Goal: Information Seeking & Learning: Compare options

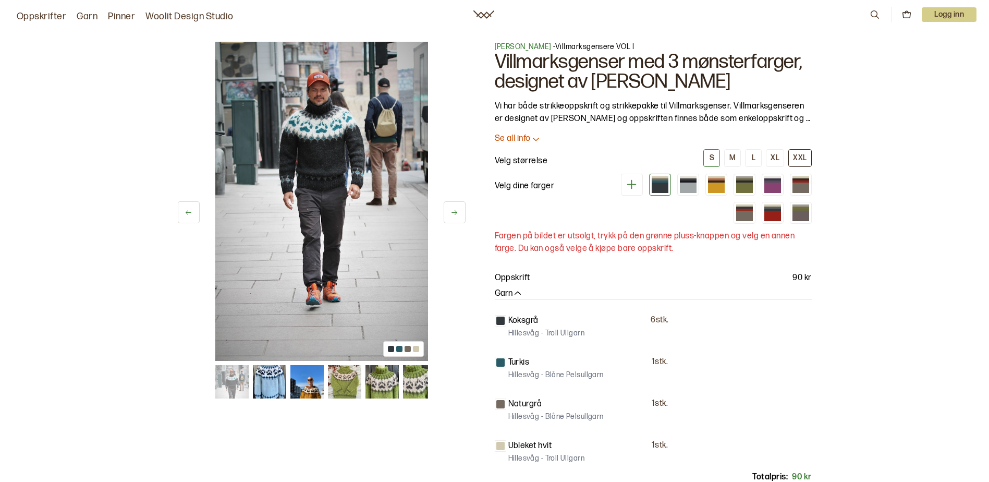
click at [804, 154] on div "XXL" at bounding box center [800, 157] width 14 height 9
click at [695, 184] on div at bounding box center [688, 186] width 17 height 11
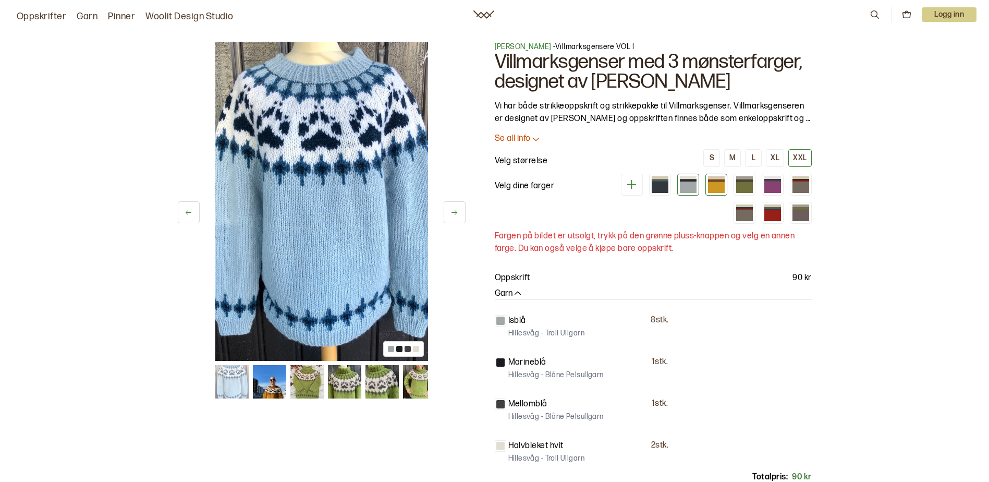
click at [708, 184] on div at bounding box center [716, 186] width 17 height 11
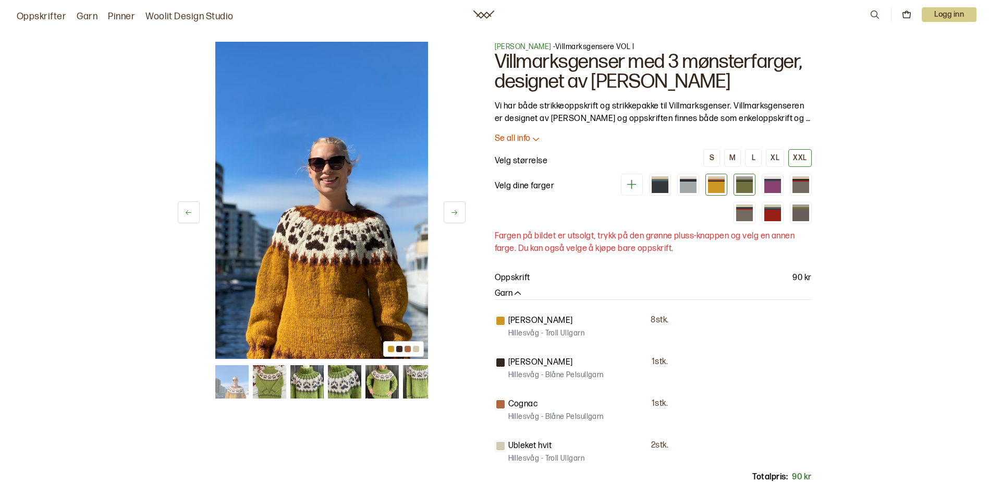
click at [737, 177] on div at bounding box center [744, 177] width 17 height 3
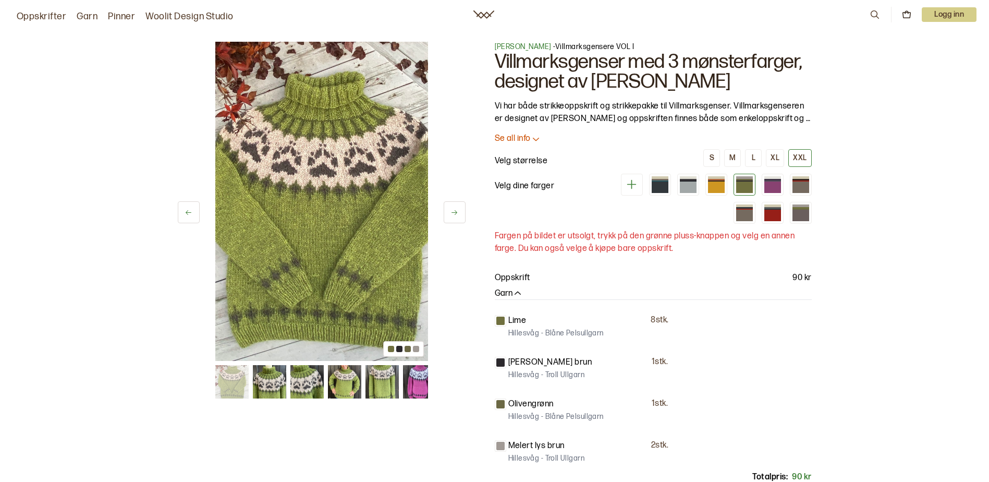
click at [755, 175] on div at bounding box center [711, 199] width 200 height 50
click at [767, 181] on div at bounding box center [772, 181] width 17 height 2
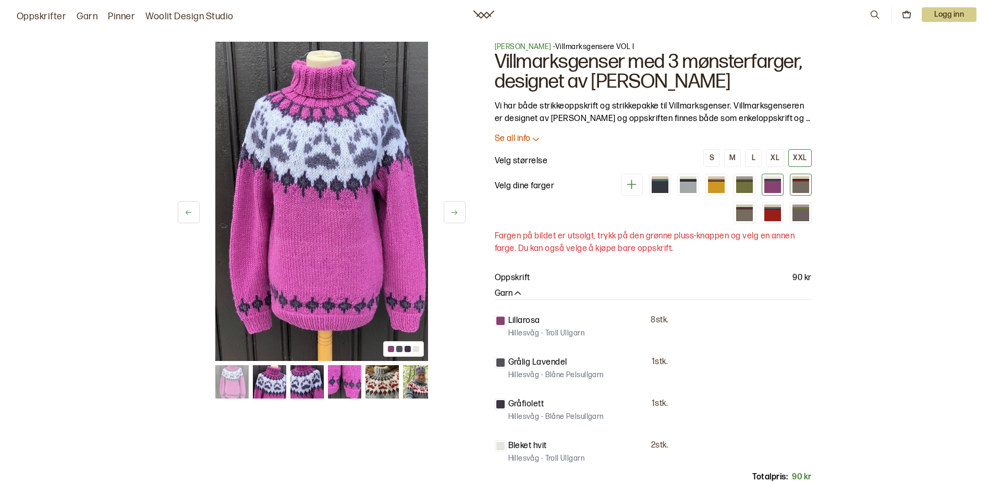
click at [793, 182] on div at bounding box center [800, 186] width 17 height 11
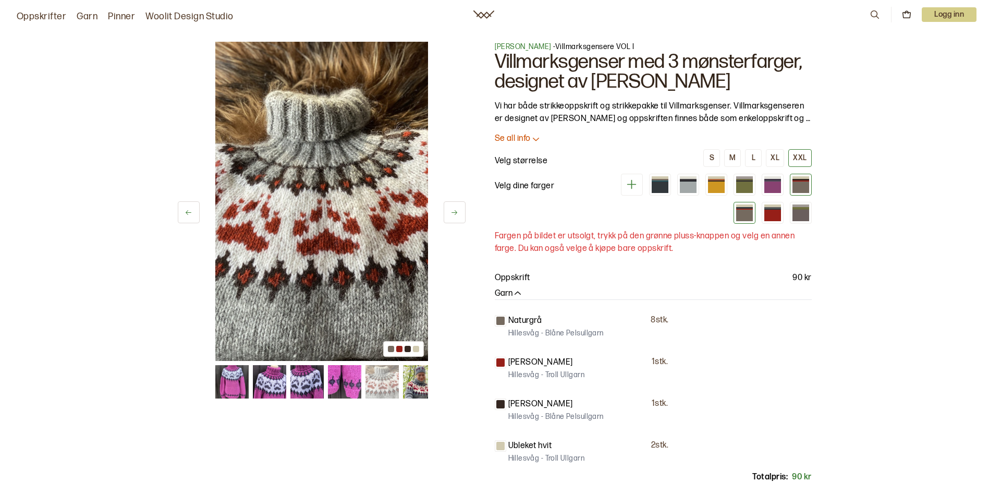
click at [746, 221] on div at bounding box center [744, 213] width 22 height 22
click at [747, 216] on div at bounding box center [744, 214] width 17 height 11
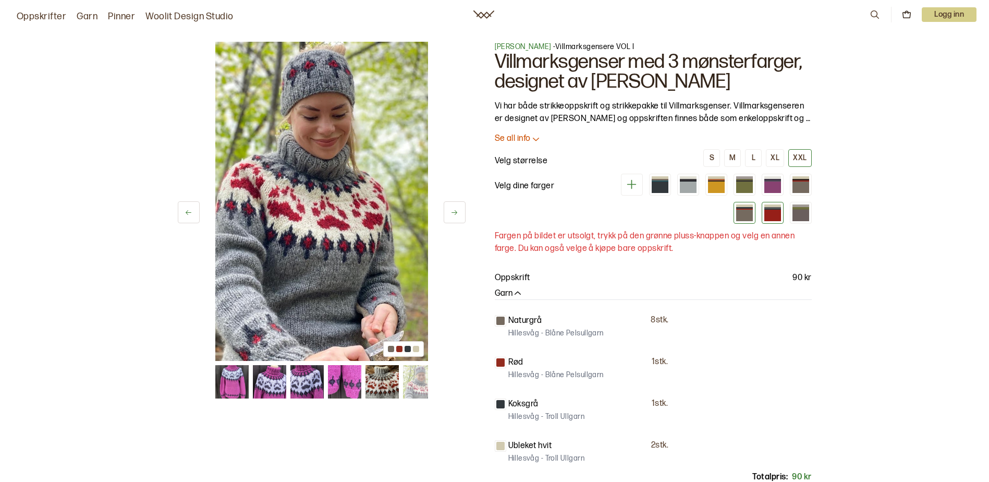
click at [779, 216] on div at bounding box center [772, 214] width 17 height 11
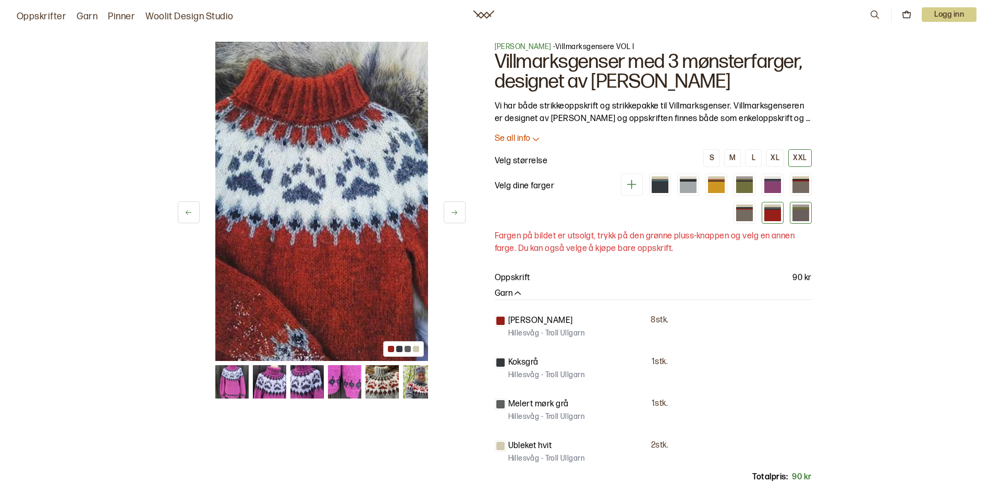
click at [797, 215] on div at bounding box center [800, 214] width 17 height 11
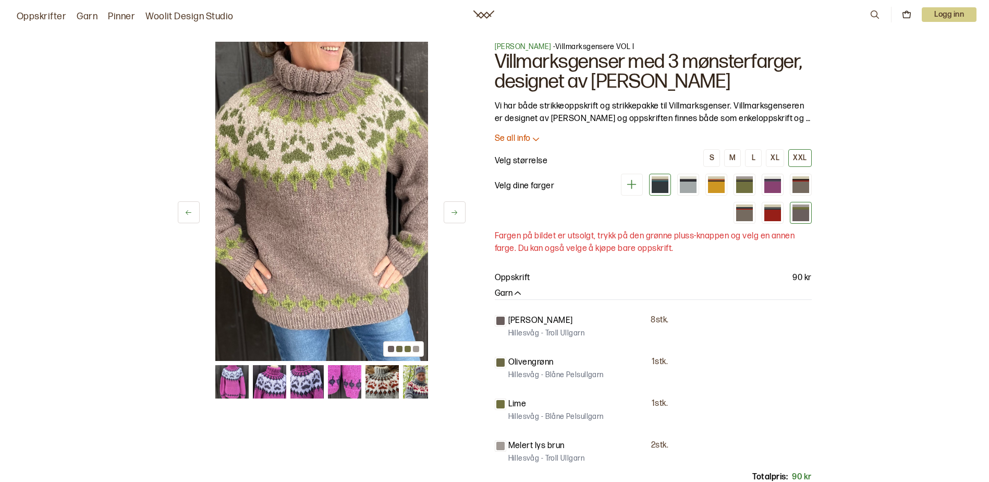
click at [661, 187] on div at bounding box center [659, 186] width 17 height 11
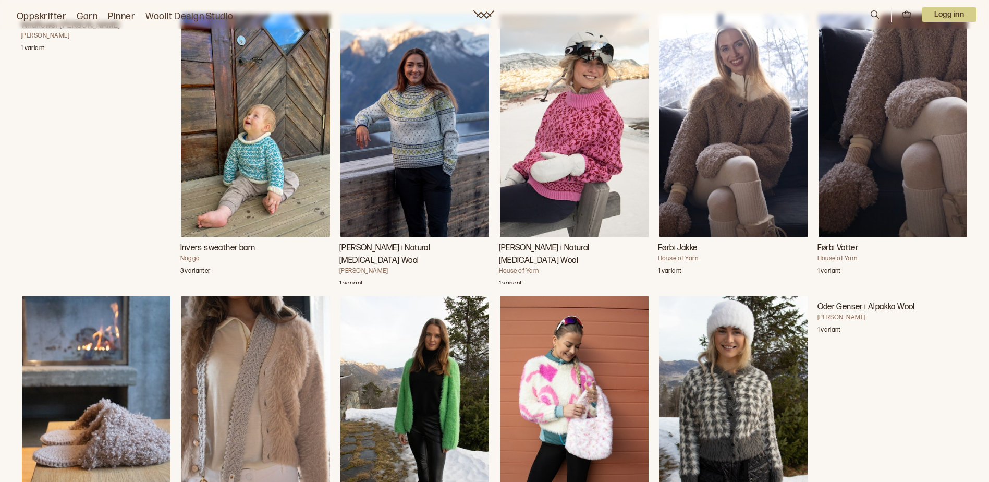
scroll to position [4169, 0]
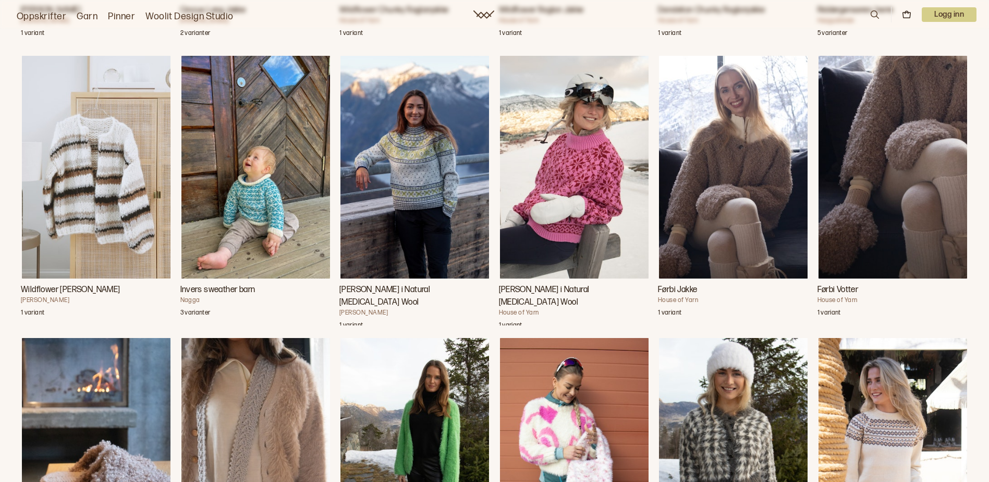
click at [828, 296] on h3 "Førbi Votter" at bounding box center [892, 289] width 151 height 13
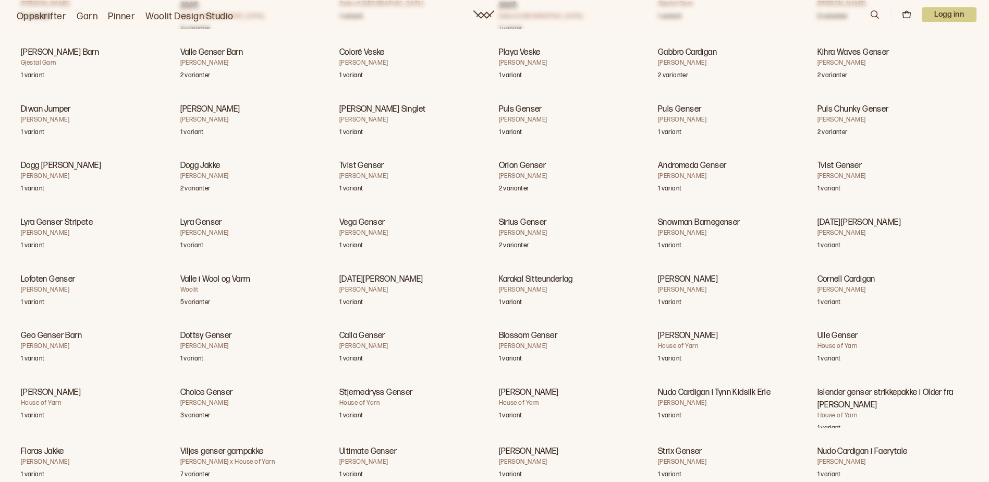
scroll to position [11175, 0]
